Goal: Task Accomplishment & Management: Use online tool/utility

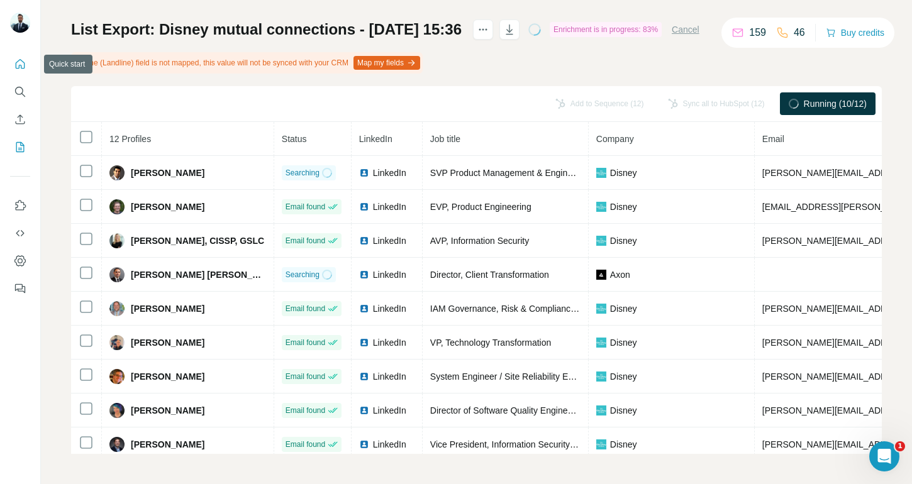
click at [27, 67] on button "Quick start" at bounding box center [20, 64] width 20 height 23
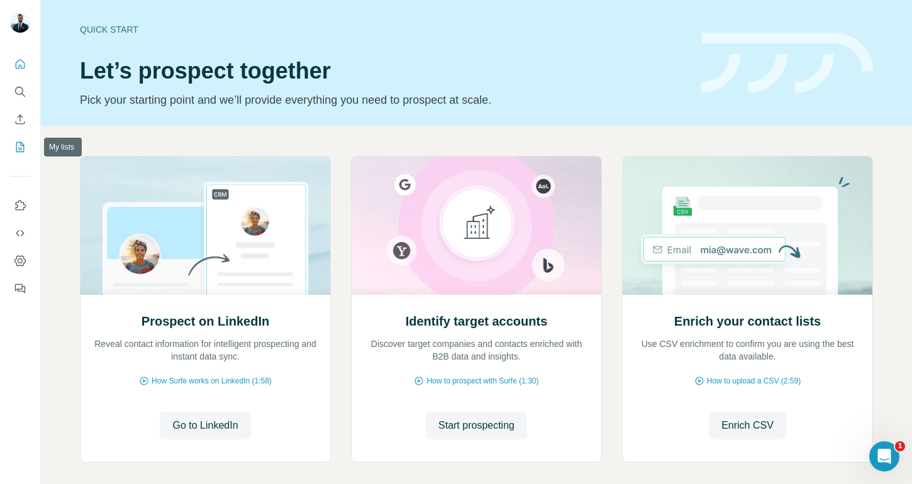
click at [22, 141] on icon "My lists" at bounding box center [20, 147] width 13 height 13
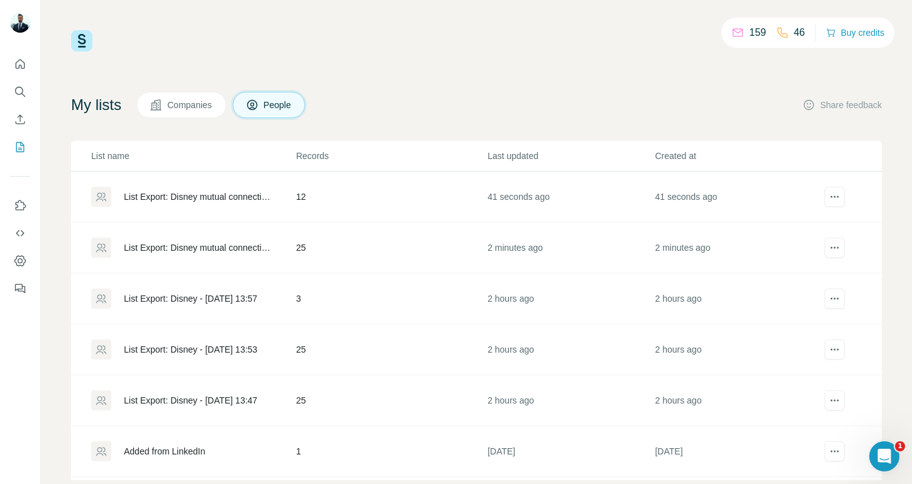
click at [186, 243] on div "List Export: Disney mutual connections - [DATE] 15:35" at bounding box center [199, 247] width 151 height 13
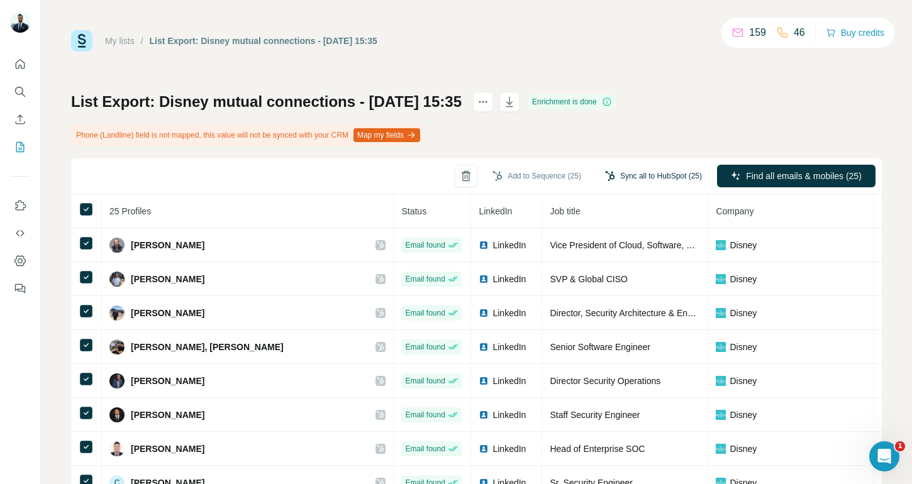
click at [638, 171] on button "Sync all to HubSpot (25)" at bounding box center [653, 176] width 114 height 19
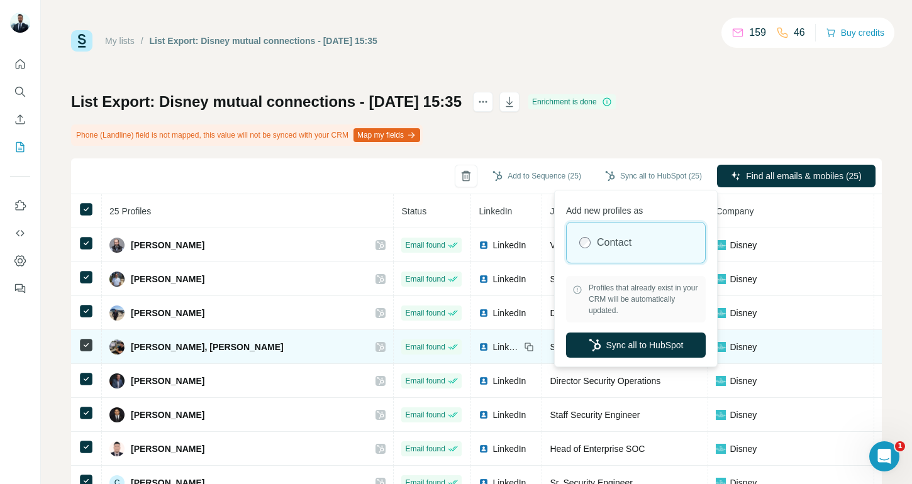
click at [631, 340] on button "Sync all to HubSpot" at bounding box center [636, 345] width 140 height 25
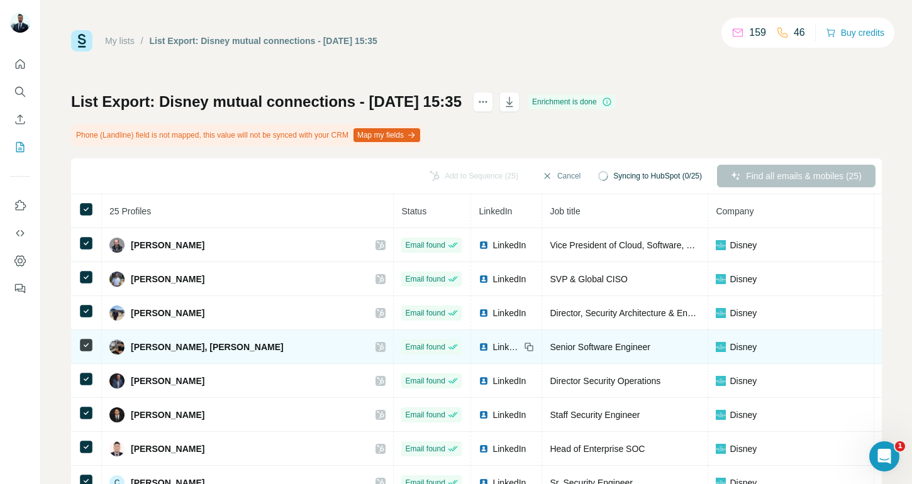
scroll to position [1, 0]
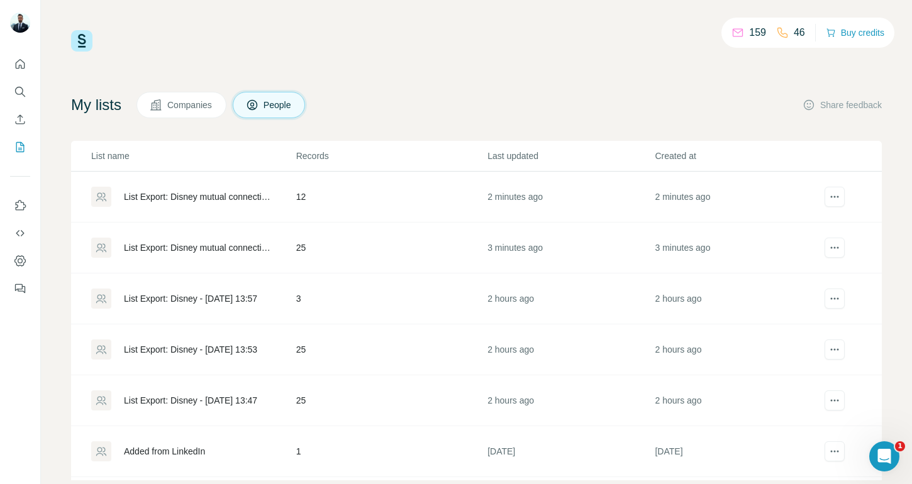
click at [236, 196] on div "List Export: Disney mutual connections - [DATE] 15:36" at bounding box center [199, 197] width 151 height 13
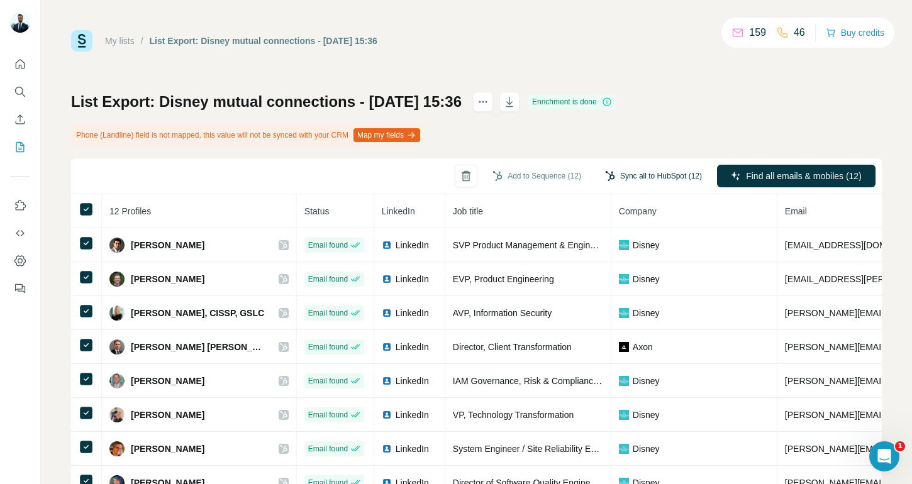
click at [652, 175] on button "Sync all to HubSpot (12)" at bounding box center [653, 176] width 114 height 19
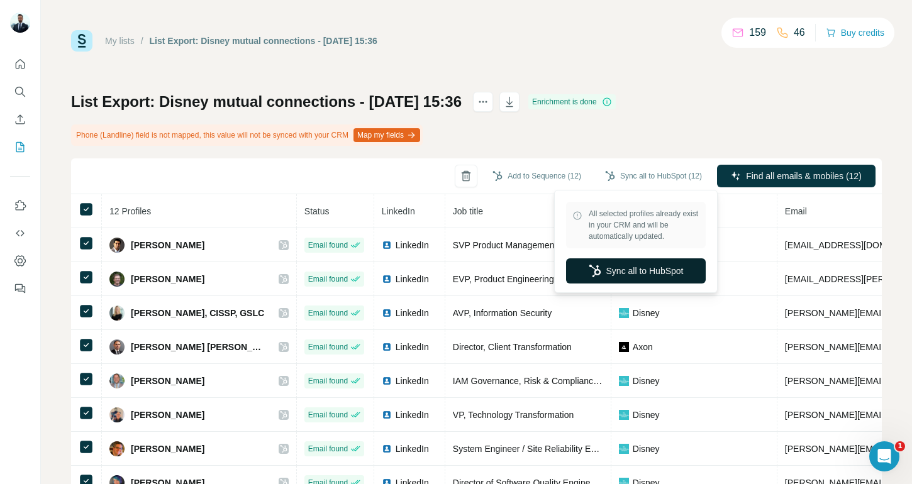
click at [662, 264] on button "Sync all to HubSpot" at bounding box center [636, 270] width 140 height 25
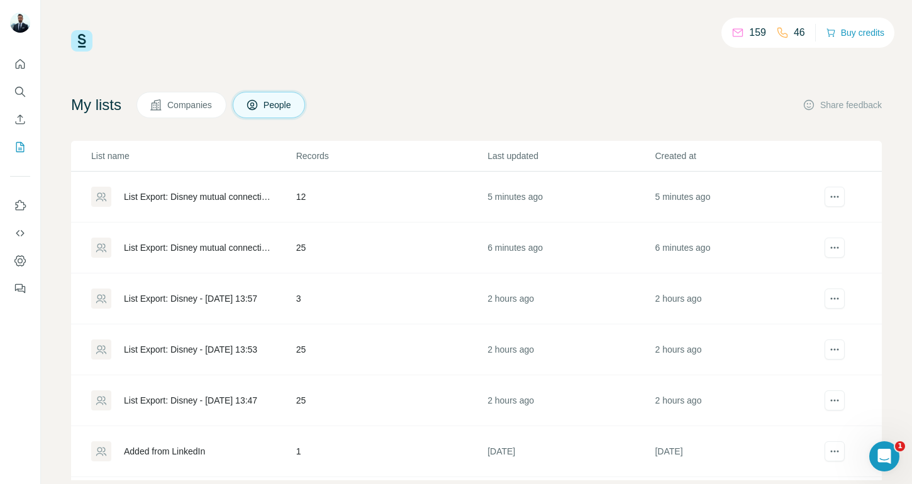
click at [226, 248] on div "List Export: Disney mutual connections - [DATE] 15:35" at bounding box center [199, 247] width 151 height 13
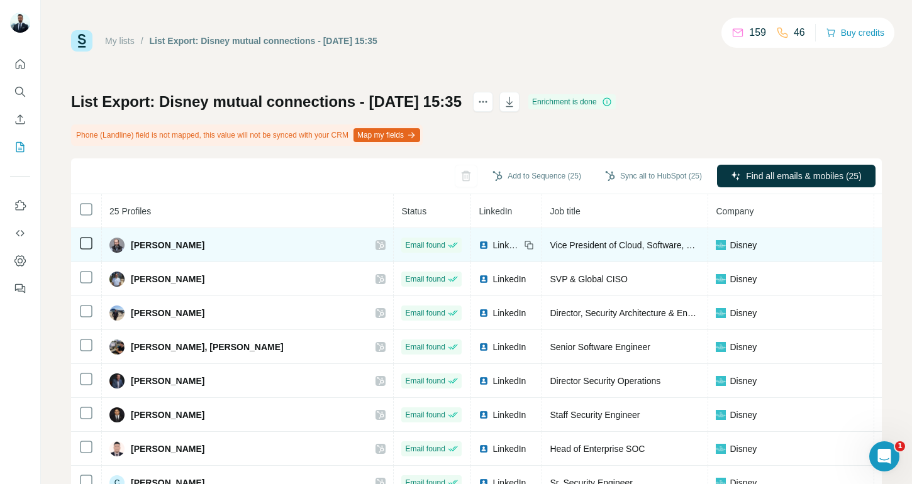
scroll to position [0, 1]
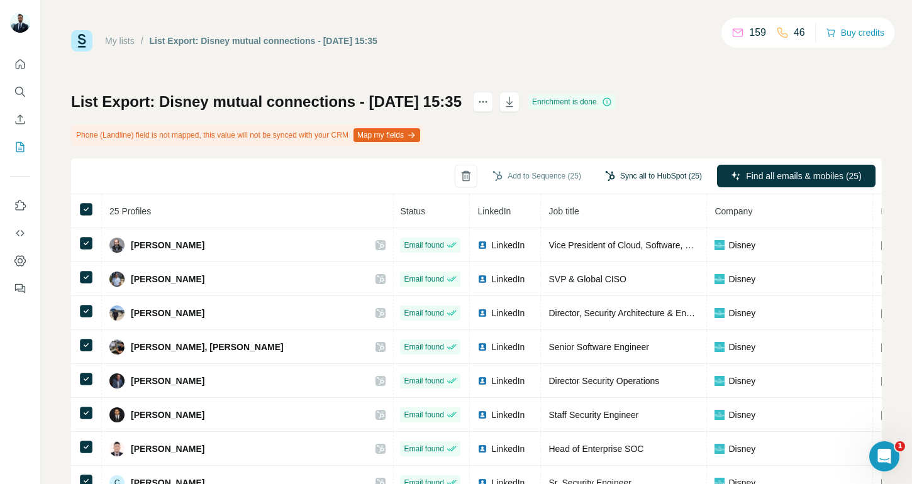
click at [640, 170] on button "Sync all to HubSpot (25)" at bounding box center [653, 176] width 114 height 19
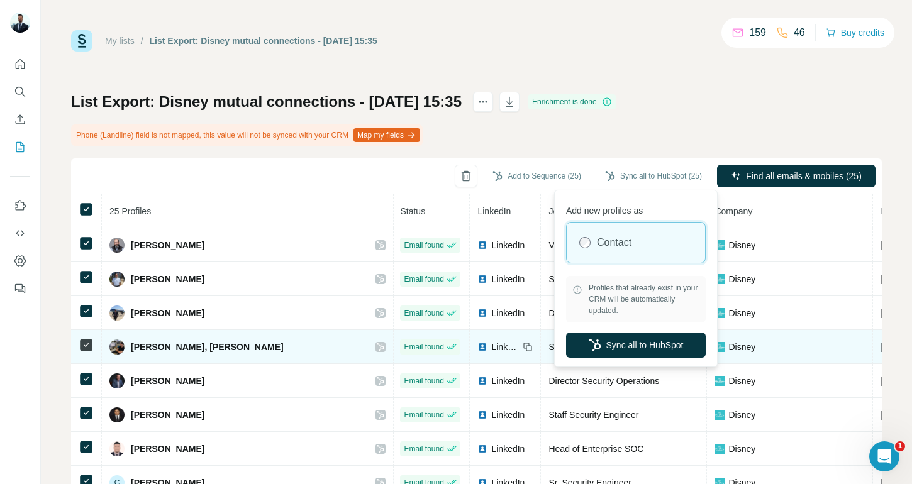
click at [648, 346] on button "Sync all to HubSpot" at bounding box center [636, 345] width 140 height 25
